Goal: Complete application form: Complete application form

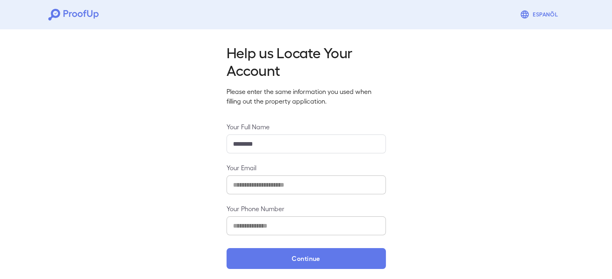
scroll to position [2, 0]
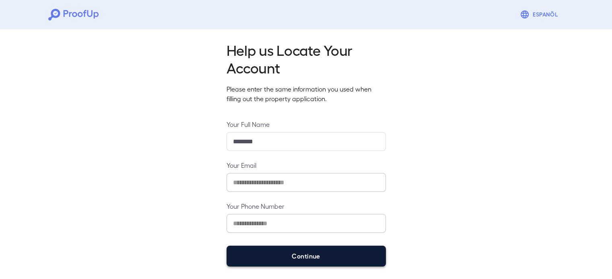
click at [286, 255] on button "Continue" at bounding box center [305, 256] width 159 height 21
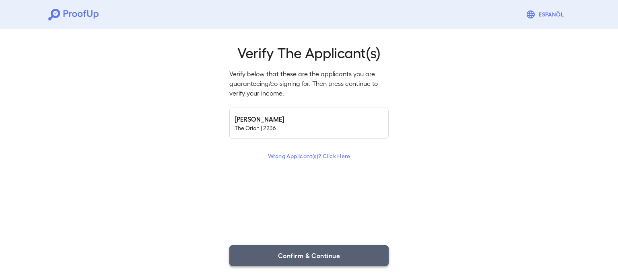
click at [285, 250] on button "Confirm & Continue" at bounding box center [308, 256] width 159 height 21
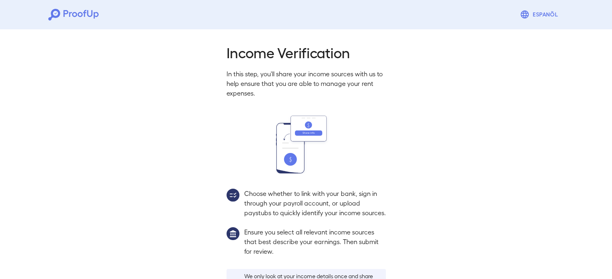
scroll to position [73, 0]
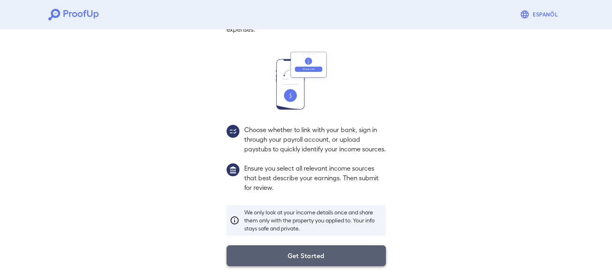
click at [289, 259] on button "Get Started" at bounding box center [305, 256] width 159 height 21
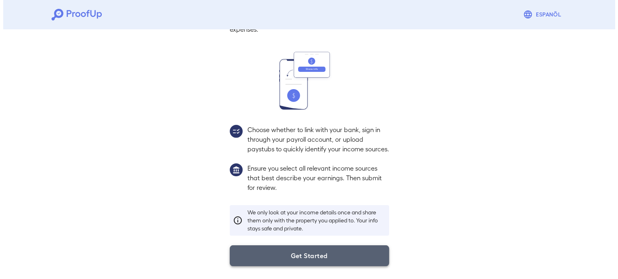
scroll to position [27, 0]
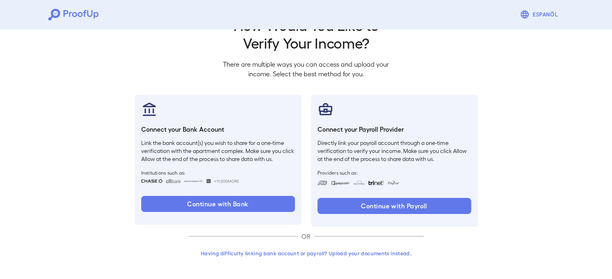
click at [236, 249] on button "Having difficulty linking bank account or payroll? Upload your documents instea…" at bounding box center [306, 254] width 235 height 14
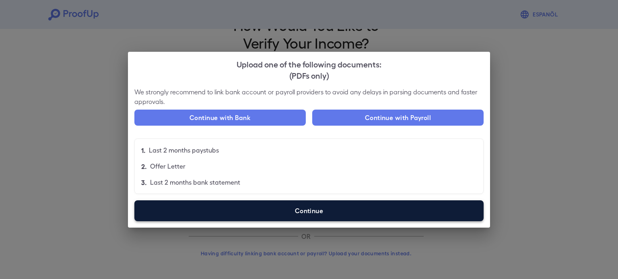
click at [228, 208] on label "Continue" at bounding box center [308, 211] width 349 height 21
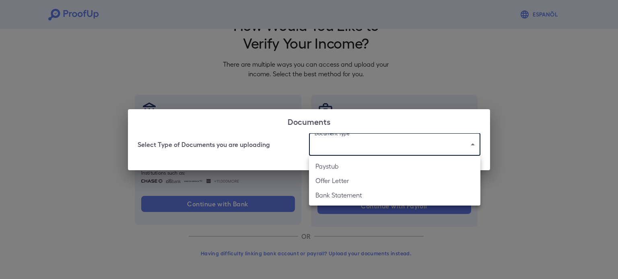
click at [351, 151] on body "Espanõl Go back How Would You Like to Verify Your Income? There are multiple wa…" at bounding box center [309, 126] width 618 height 307
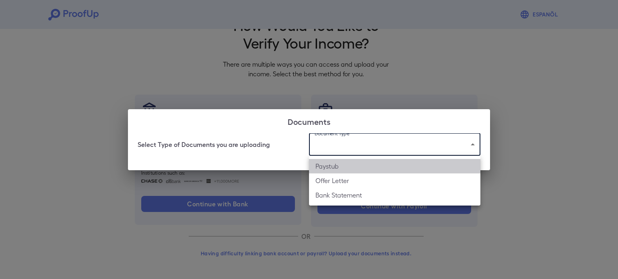
click at [348, 168] on li "Paystub" at bounding box center [394, 166] width 171 height 14
type input "*******"
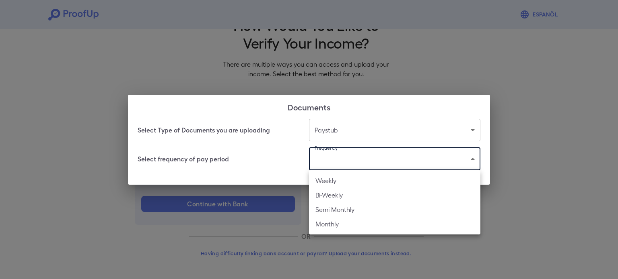
click at [345, 160] on body "Espanõl Go back How Would You Like to Verify Your Income? There are multiple wa…" at bounding box center [309, 126] width 618 height 307
click at [341, 196] on li "Bi-Weekly" at bounding box center [394, 195] width 171 height 14
type input "*********"
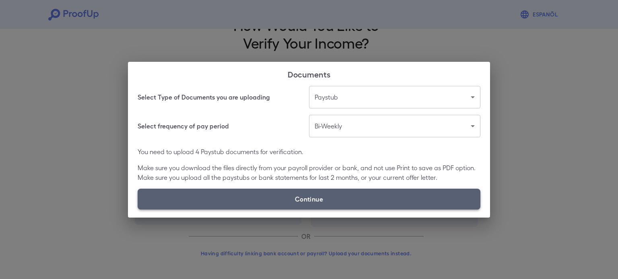
click at [299, 193] on label "Continue" at bounding box center [309, 199] width 343 height 21
click at [138, 210] on input "Continue" at bounding box center [138, 210] width 0 height 0
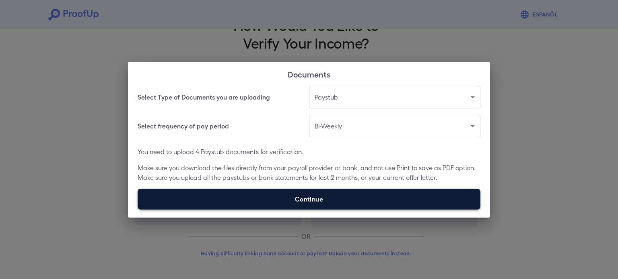
type input "**********"
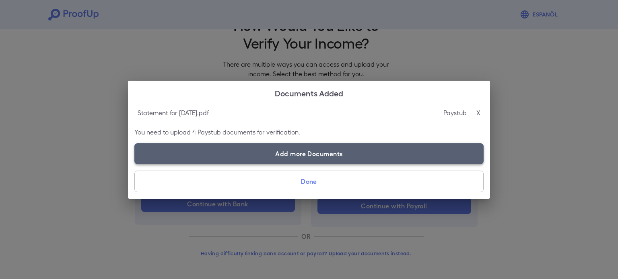
click at [307, 157] on label "Add more Documents" at bounding box center [308, 154] width 349 height 21
click at [135, 164] on input "Add more Documents" at bounding box center [134, 164] width 0 height 0
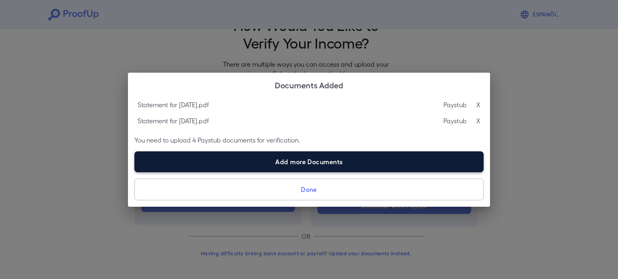
click at [222, 156] on label "Add more Documents" at bounding box center [308, 162] width 349 height 21
click at [135, 172] on input "Add more Documents" at bounding box center [134, 172] width 0 height 0
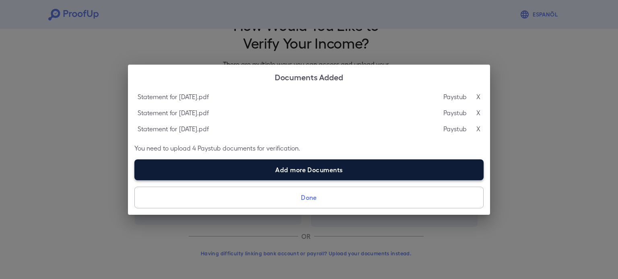
click at [219, 164] on label "Add more Documents" at bounding box center [308, 170] width 349 height 21
click at [135, 180] on input "Add more Documents" at bounding box center [134, 180] width 0 height 0
type input "**********"
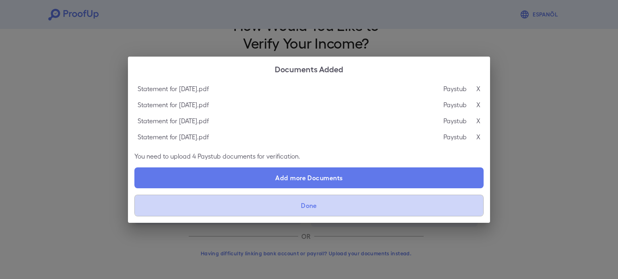
click at [275, 207] on button "Done" at bounding box center [308, 206] width 349 height 22
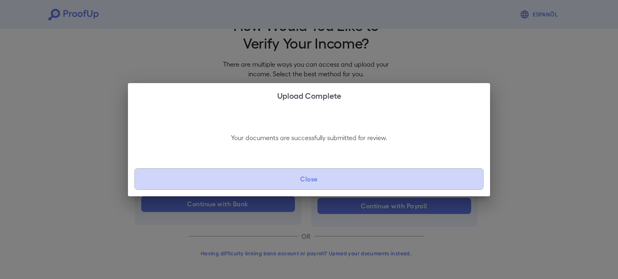
click at [288, 184] on button "Close" at bounding box center [308, 180] width 349 height 22
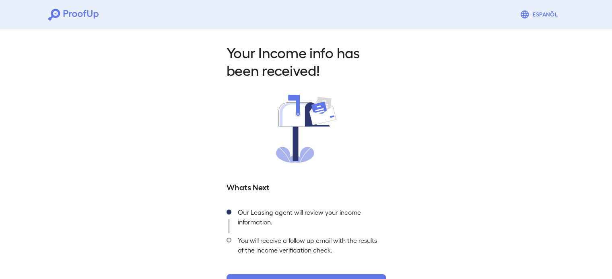
scroll to position [29, 0]
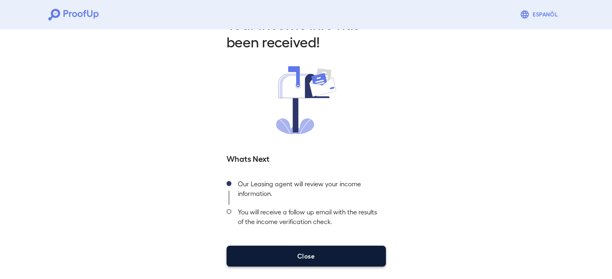
click at [306, 257] on button "Close" at bounding box center [305, 256] width 159 height 21
click at [253, 249] on button "Close" at bounding box center [305, 256] width 159 height 21
